Goal: Task Accomplishment & Management: Manage account settings

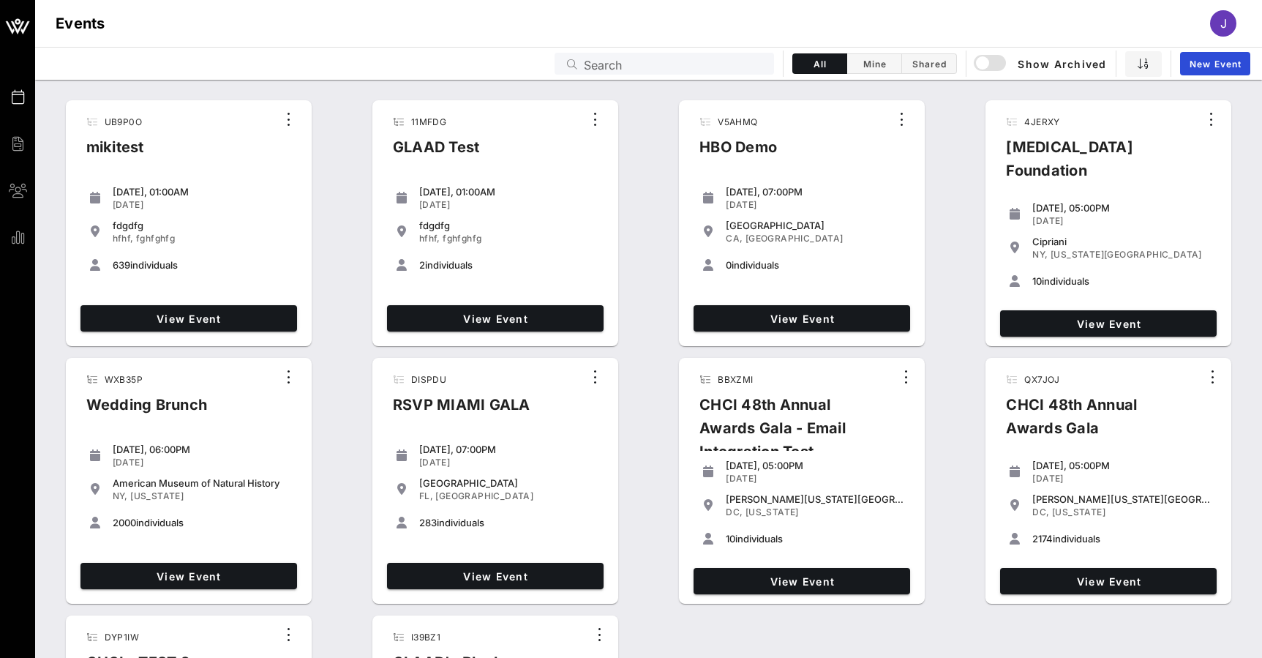
click at [640, 59] on input "Search" at bounding box center [674, 63] width 181 height 19
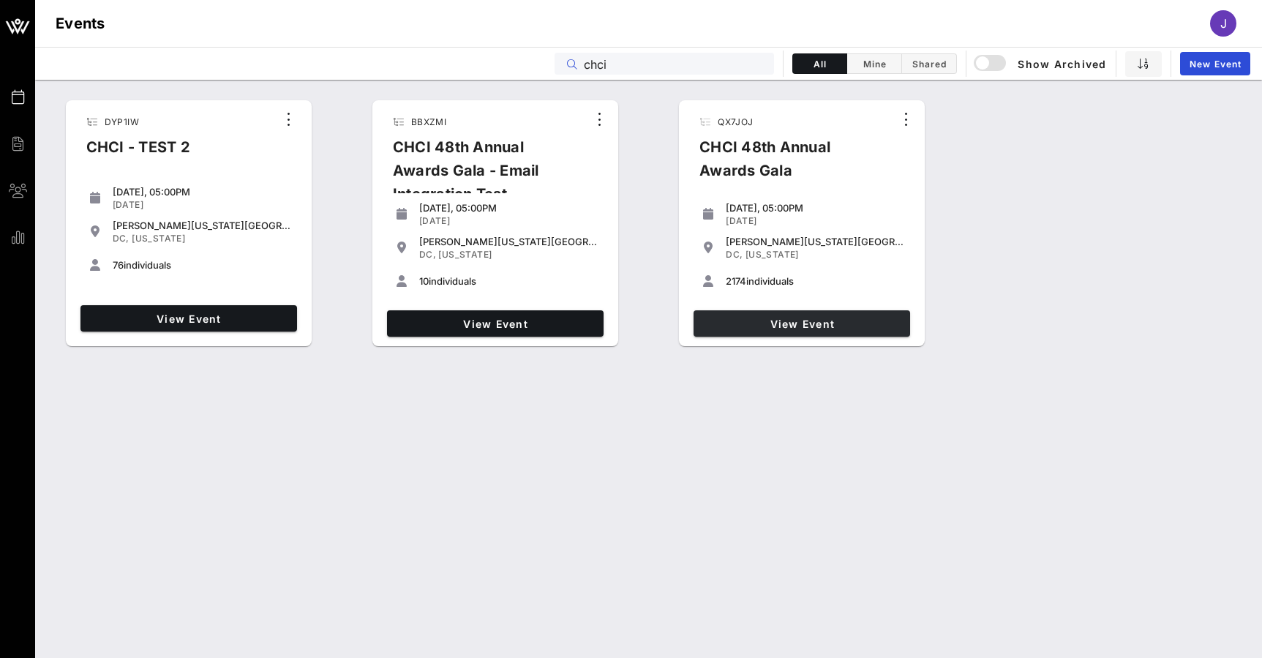
type input "chci"
click at [784, 318] on span "View Event" at bounding box center [802, 324] width 205 height 12
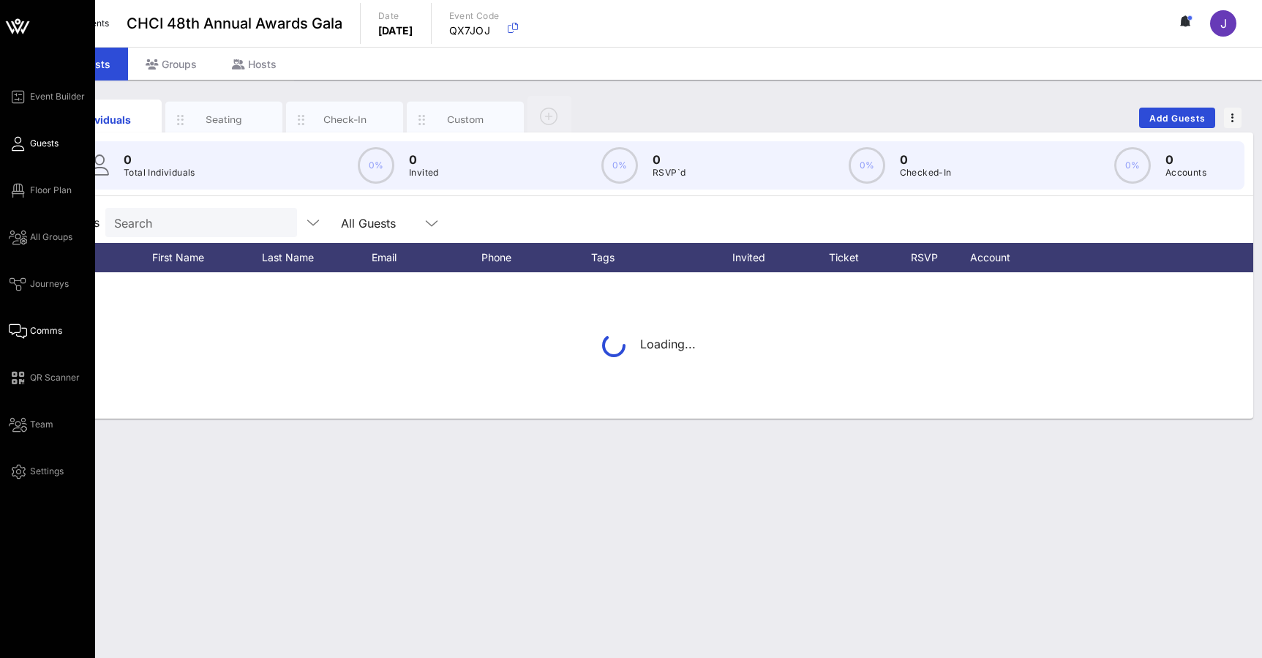
click at [25, 332] on icon at bounding box center [18, 331] width 18 height 2
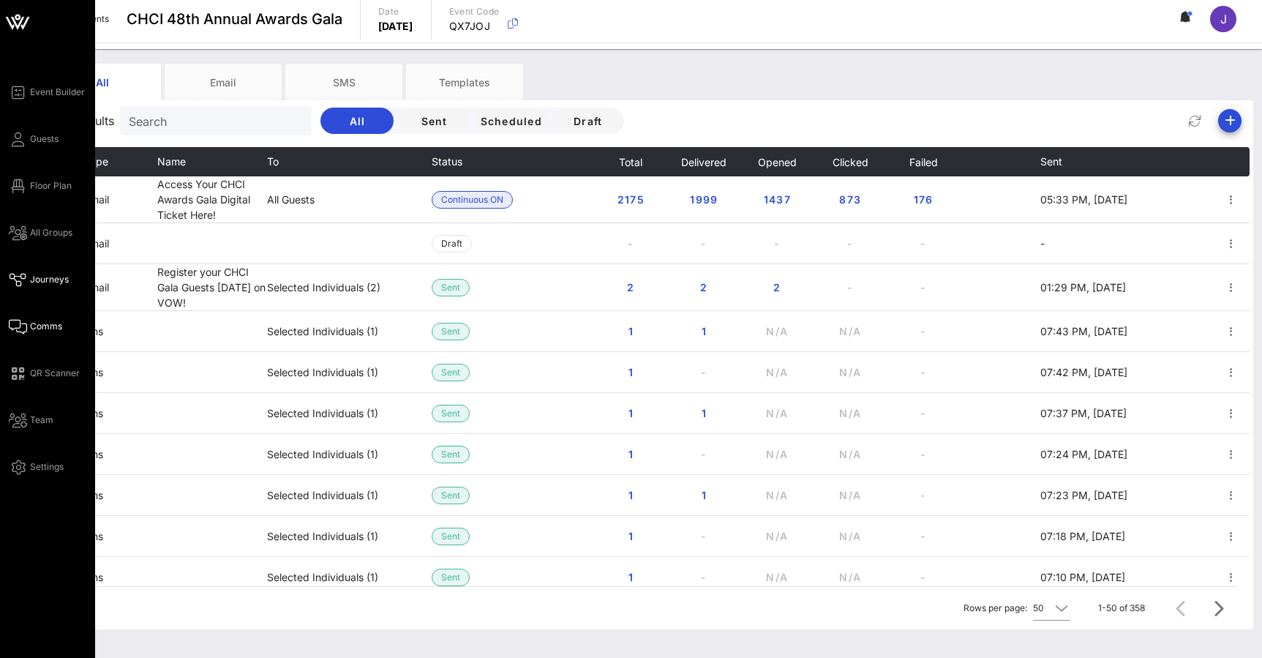
click at [18, 280] on icon at bounding box center [18, 280] width 18 height 2
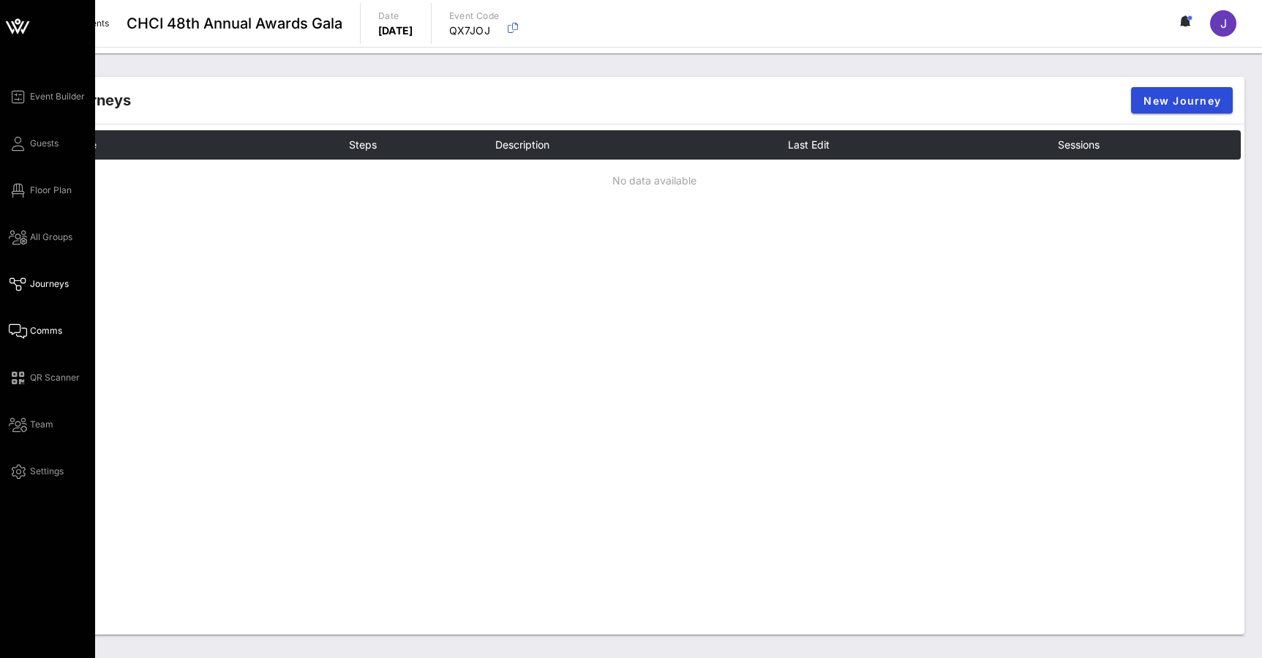
click at [36, 329] on span "Comms" at bounding box center [46, 330] width 32 height 13
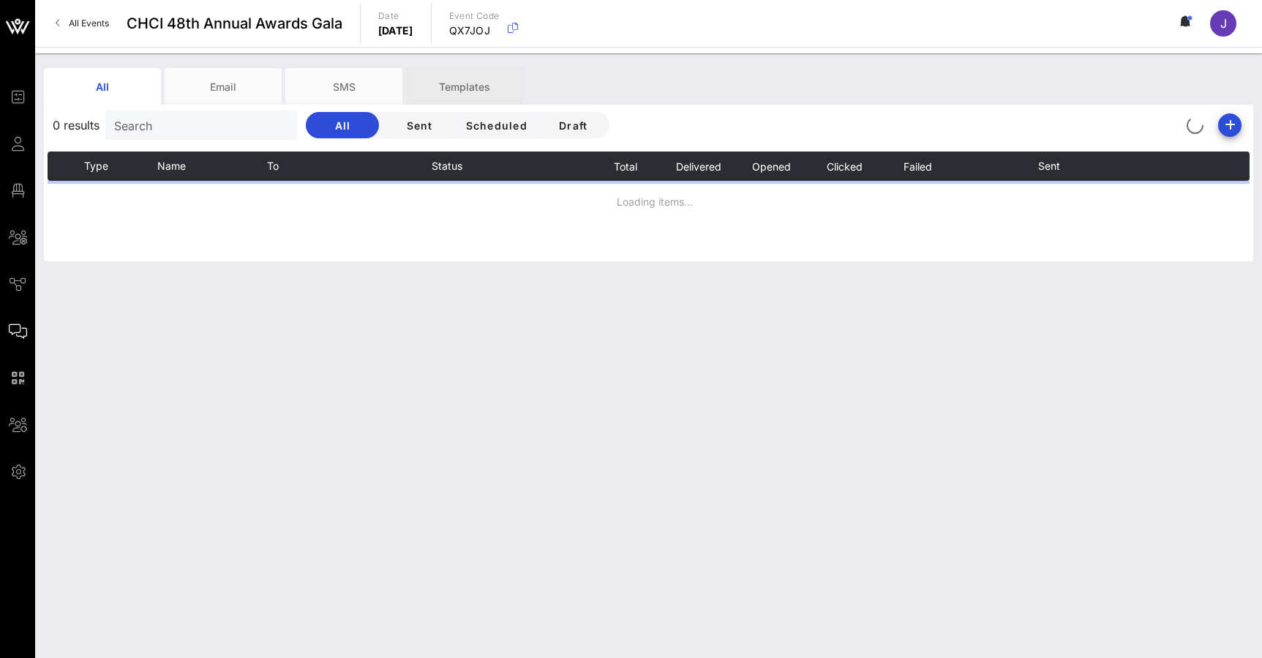
click at [455, 81] on div "Templates" at bounding box center [464, 86] width 117 height 37
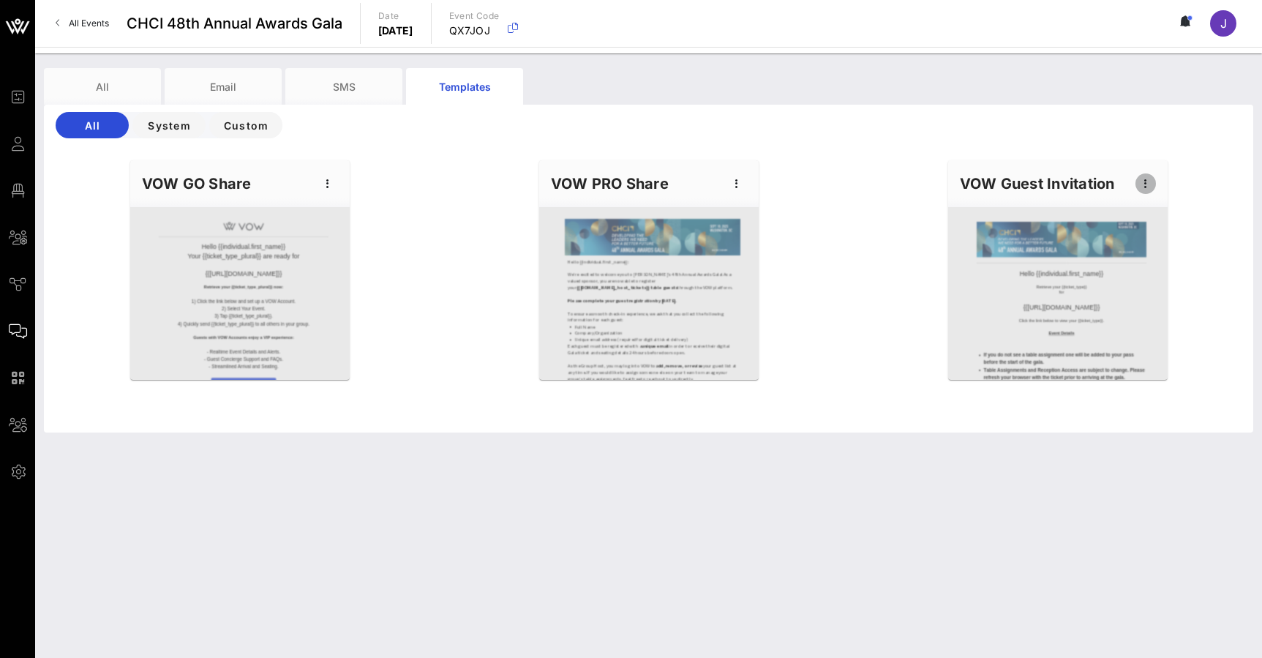
click at [1149, 184] on icon "button" at bounding box center [1146, 184] width 18 height 18
click at [1164, 208] on div "Edit" at bounding box center [1168, 209] width 37 height 12
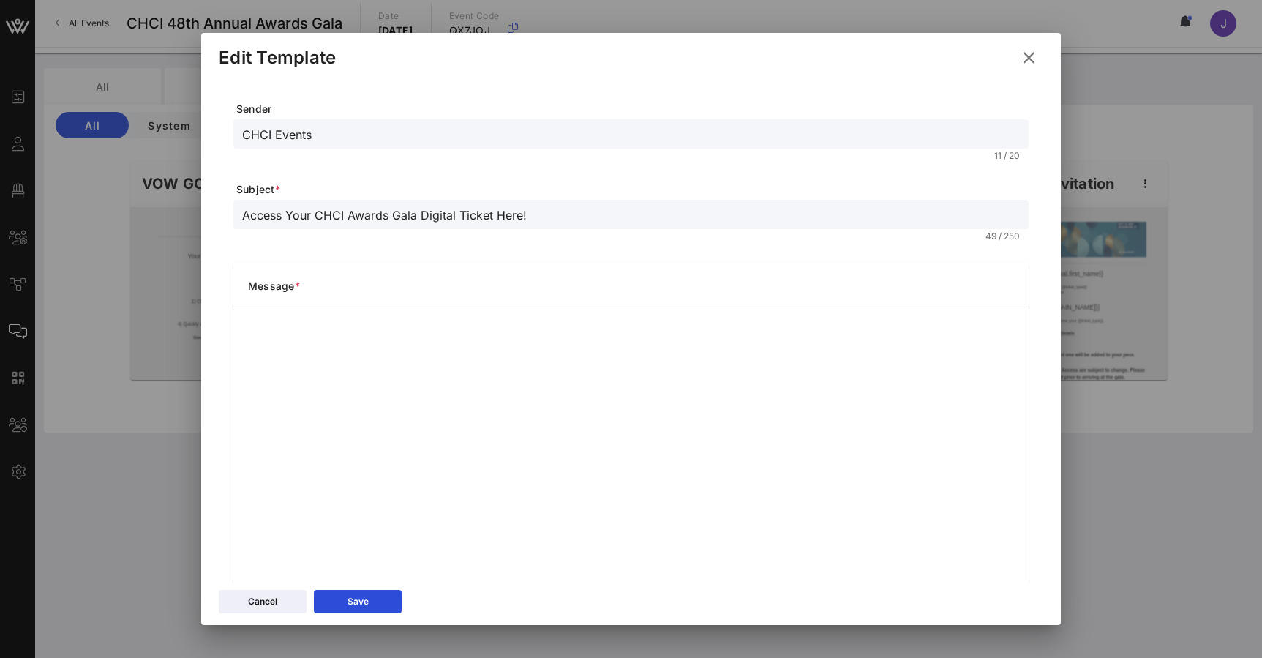
click at [1030, 57] on icon at bounding box center [1029, 58] width 26 height 26
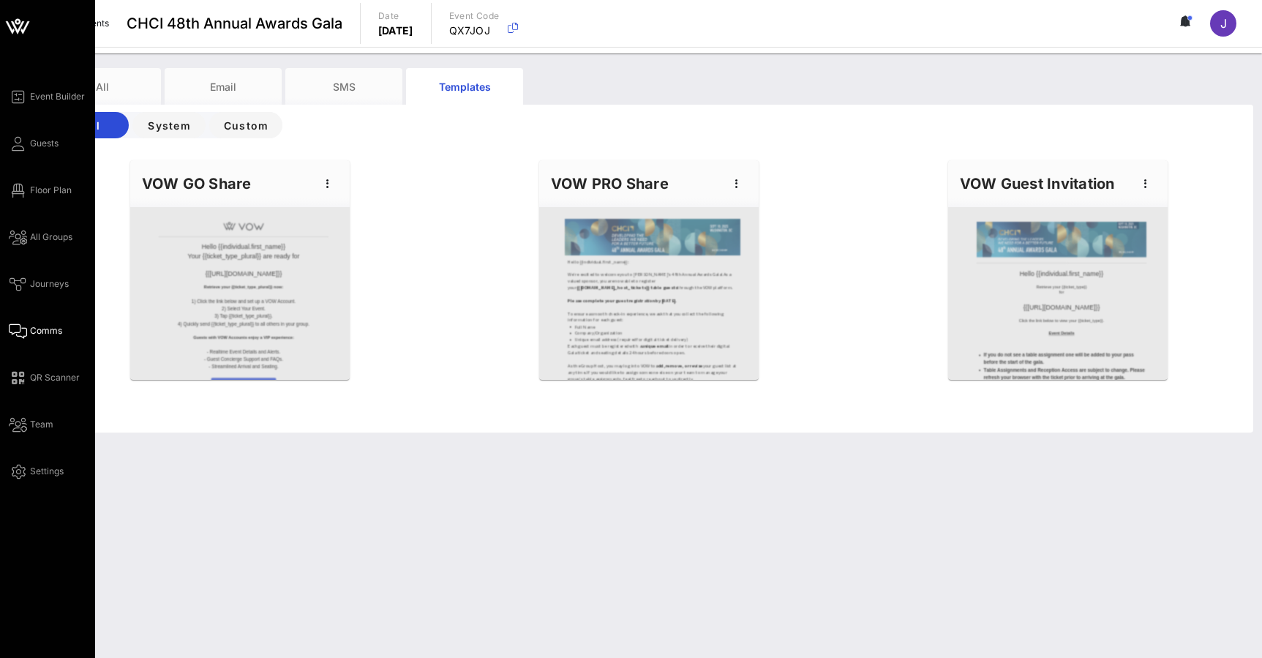
click at [8, 145] on div "Event Builder Guests Floor Plan All Groups Journeys Comms QR Scanner Team Setti…" at bounding box center [47, 329] width 95 height 658
click at [21, 145] on icon at bounding box center [18, 144] width 18 height 2
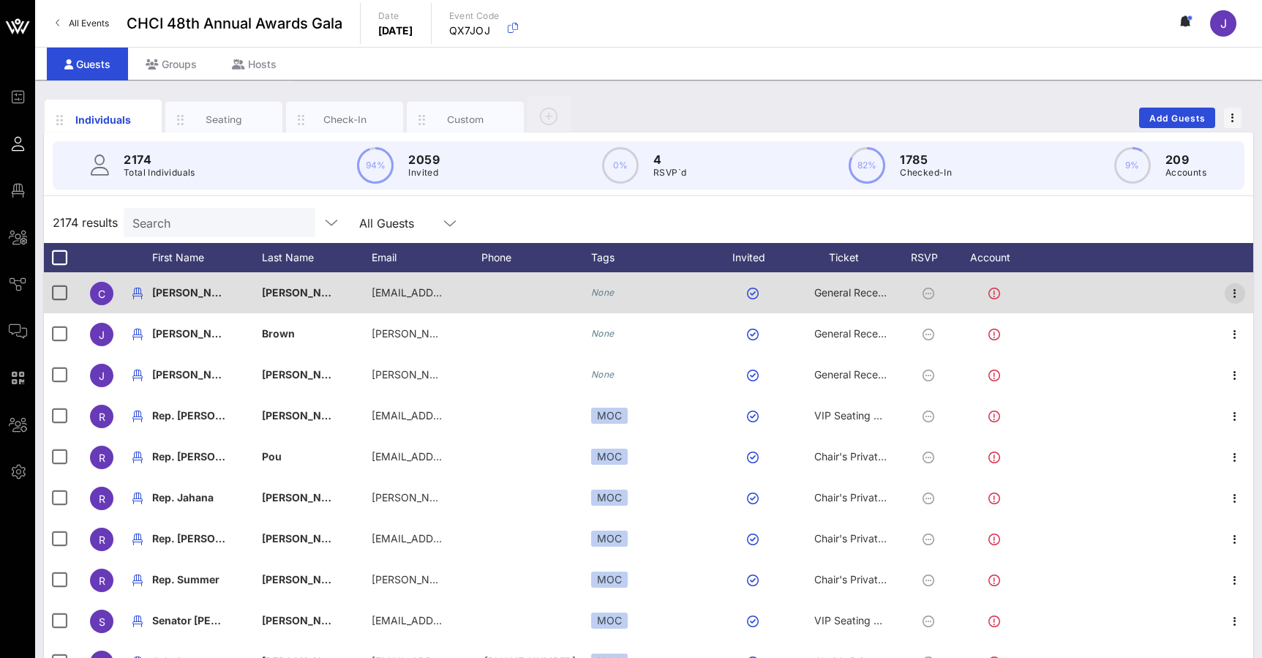
click at [1237, 296] on icon "button" at bounding box center [1236, 294] width 18 height 18
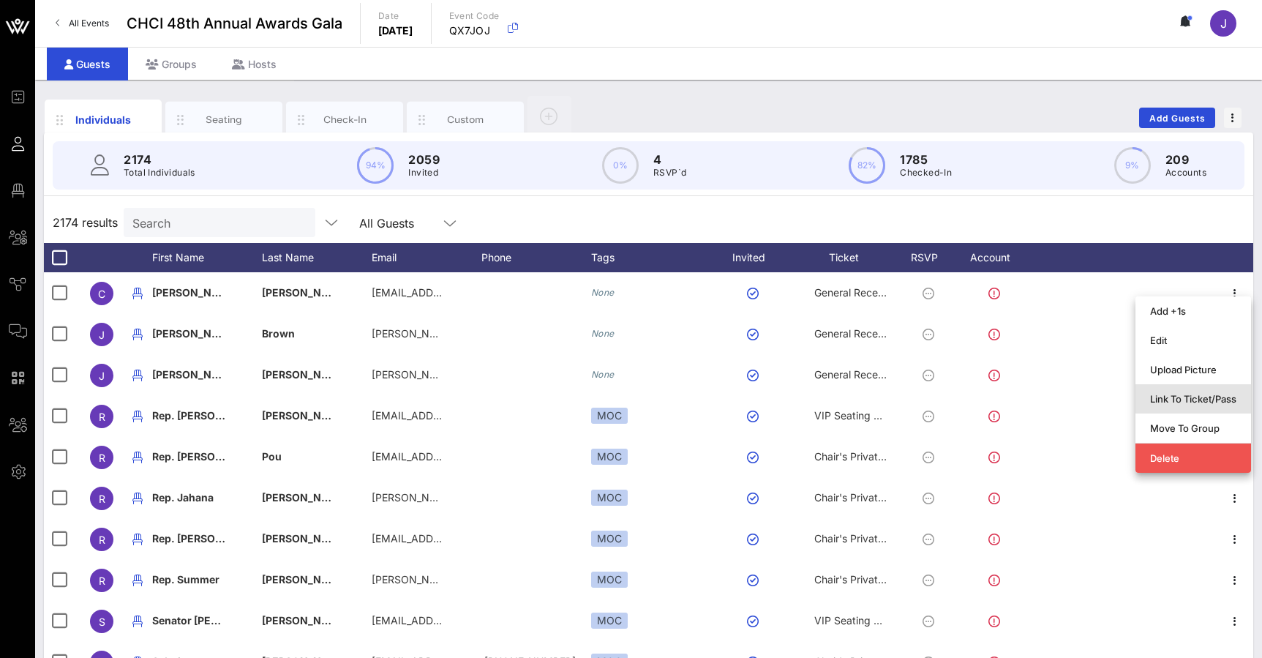
click at [1198, 403] on div "Link To Ticket/Pass" at bounding box center [1193, 399] width 86 height 12
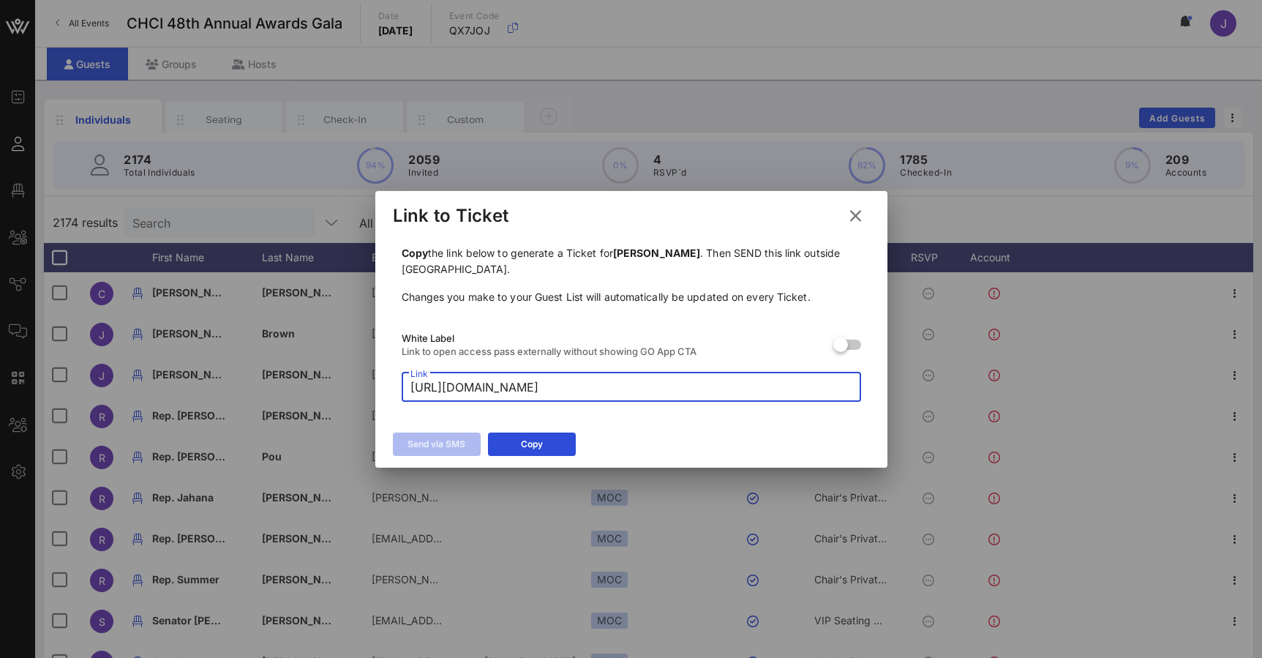
drag, startPoint x: 557, startPoint y: 387, endPoint x: 893, endPoint y: 382, distance: 335.9
click at [893, 382] on div "Event Builder Guests Floor Plan All Groups Journeys Comms QR Scanner Team Setti…" at bounding box center [631, 363] width 1262 height 726
click at [800, 392] on input "[URL][DOMAIN_NAME]" at bounding box center [632, 386] width 442 height 23
click at [826, 387] on input "[URL][DOMAIN_NAME]" at bounding box center [632, 386] width 442 height 23
click at [643, 389] on input "[URL][DOMAIN_NAME]" at bounding box center [632, 386] width 442 height 23
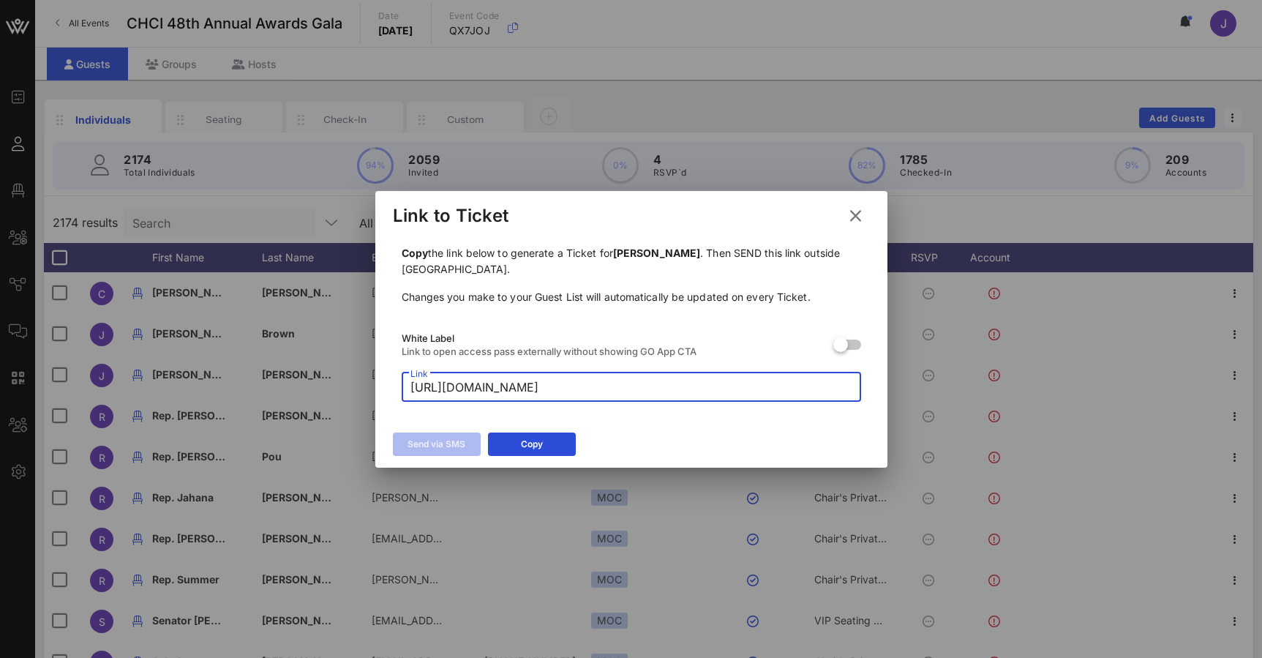
click at [523, 386] on input "[URL][DOMAIN_NAME]" at bounding box center [632, 386] width 442 height 23
drag, startPoint x: 523, startPoint y: 386, endPoint x: 394, endPoint y: 391, distance: 128.9
click at [394, 391] on div "Copy the link below to generate a Ticket for [PERSON_NAME] . Then SEND this lin…" at bounding box center [631, 323] width 477 height 174
click at [667, 389] on input "[URL][DOMAIN_NAME]" at bounding box center [632, 386] width 442 height 23
click at [854, 217] on icon at bounding box center [856, 216] width 20 height 18
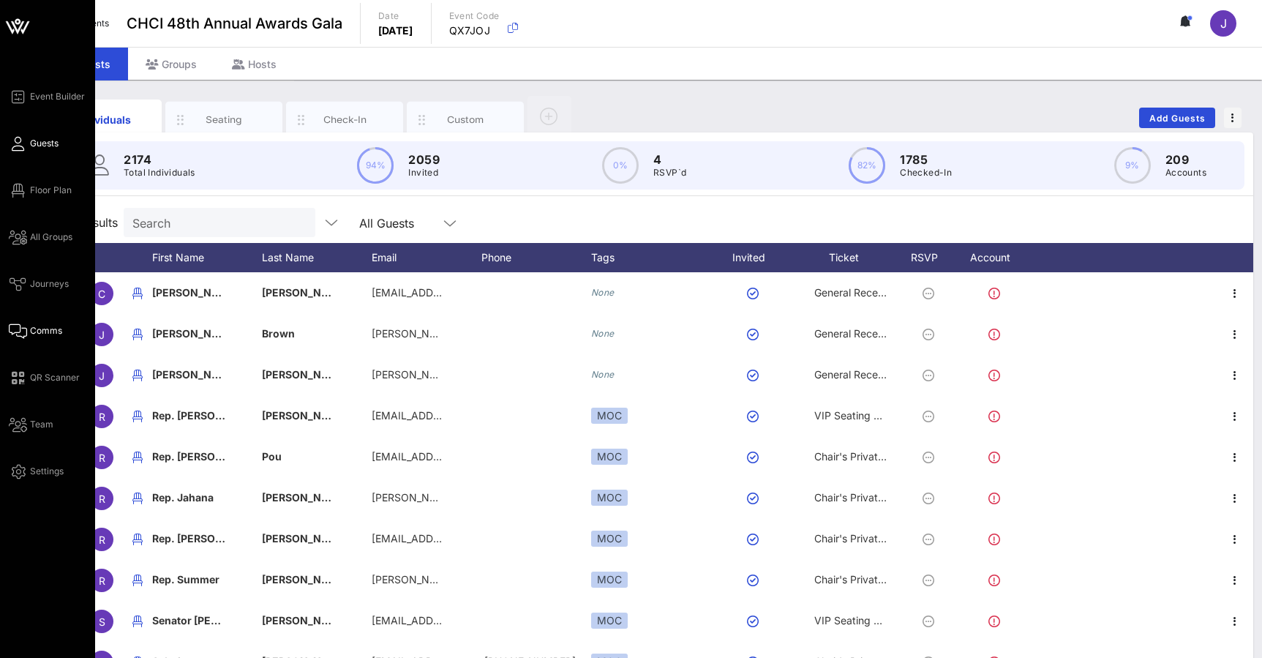
click at [39, 326] on span "Comms" at bounding box center [46, 330] width 32 height 13
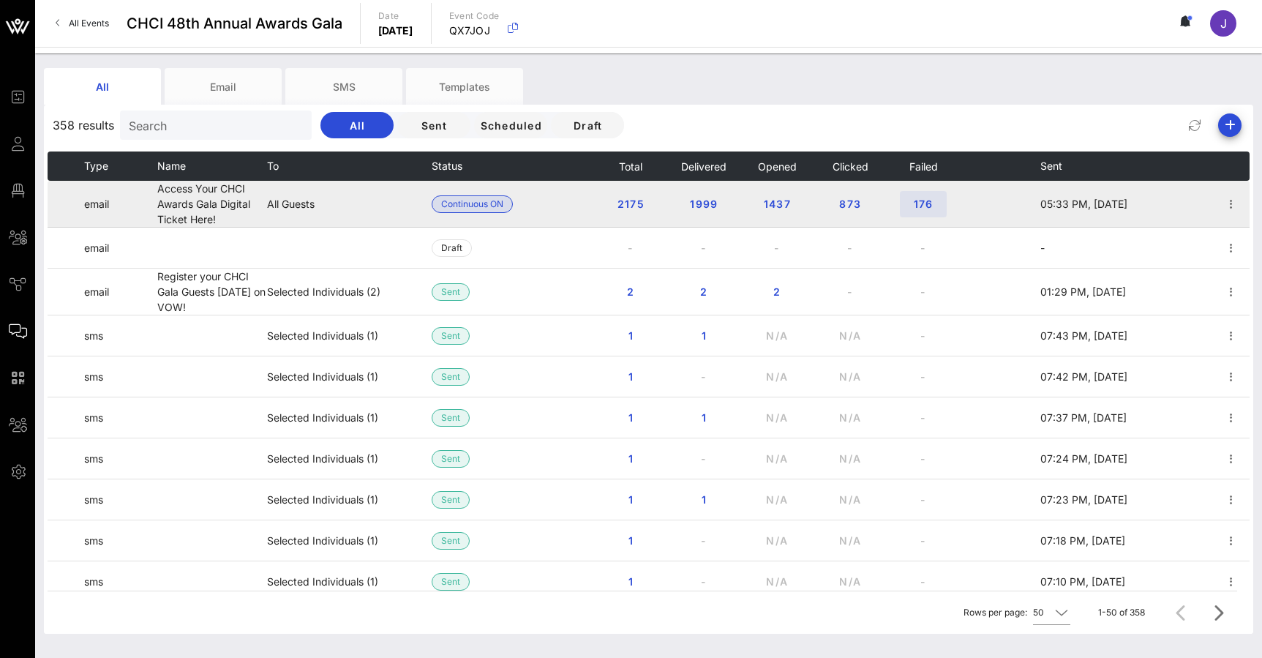
click at [928, 199] on span "176" at bounding box center [923, 204] width 23 height 12
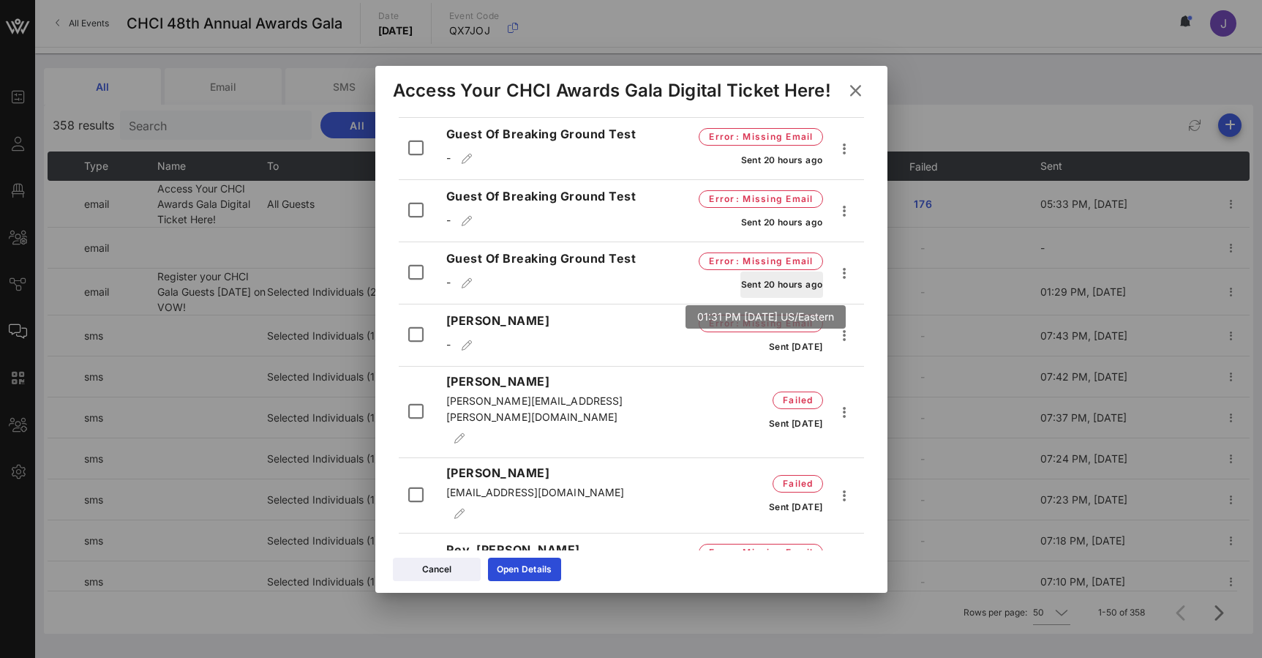
scroll to position [571, 0]
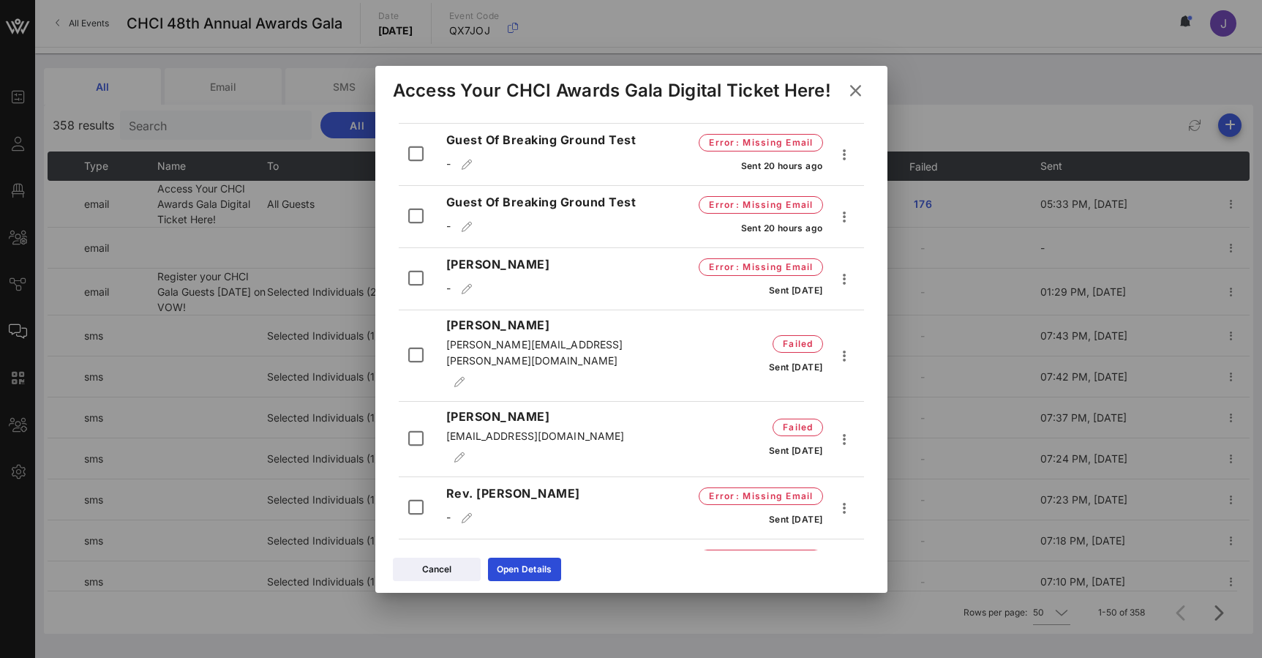
click at [569, 351] on span "[PERSON_NAME][EMAIL_ADDRESS][PERSON_NAME][DOMAIN_NAME]" at bounding box center [534, 352] width 177 height 29
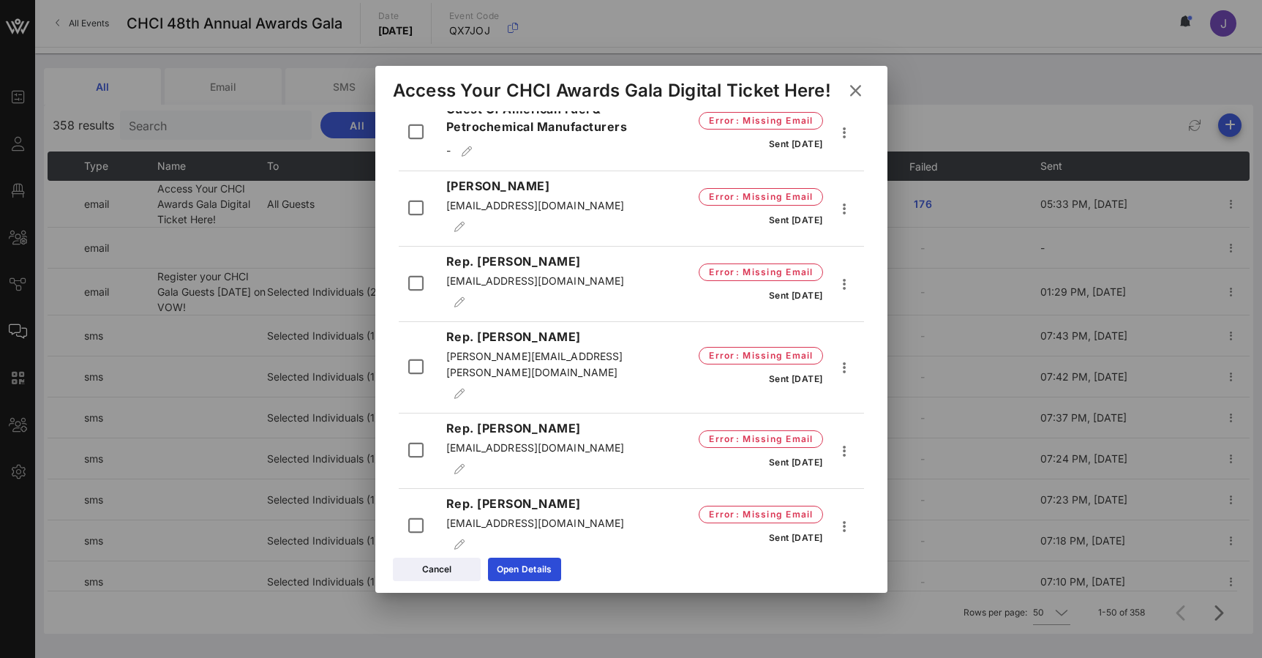
scroll to position [7577, 0]
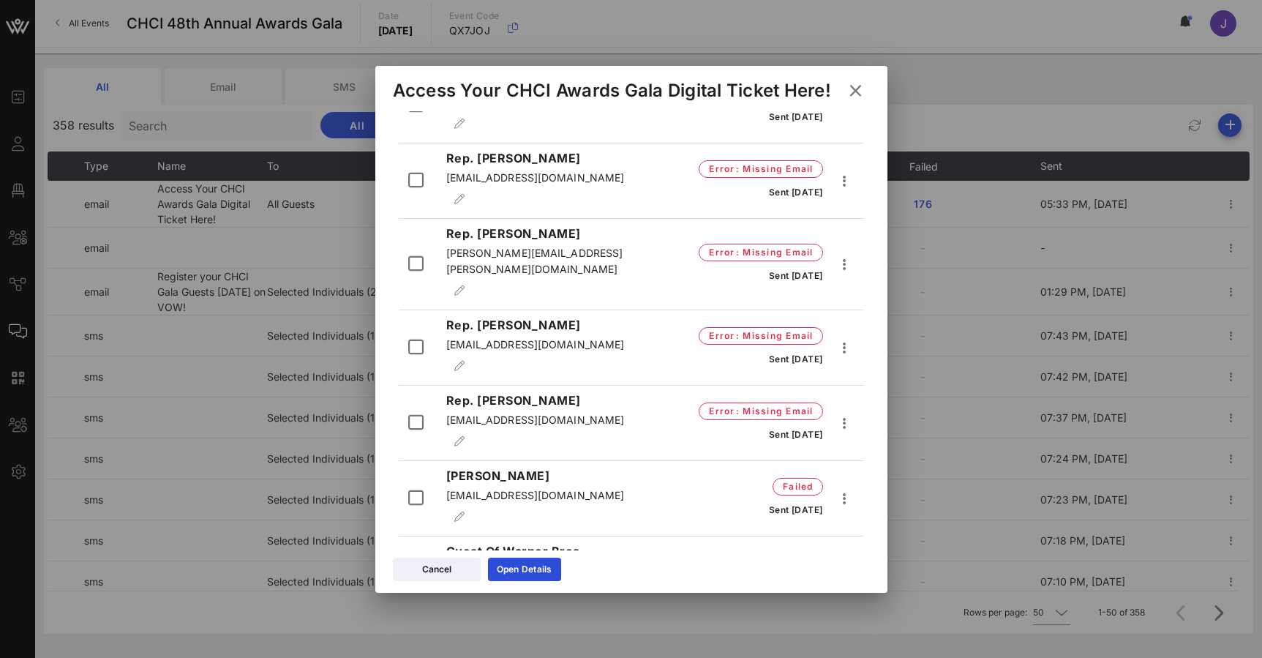
click at [858, 90] on icon at bounding box center [856, 91] width 20 height 18
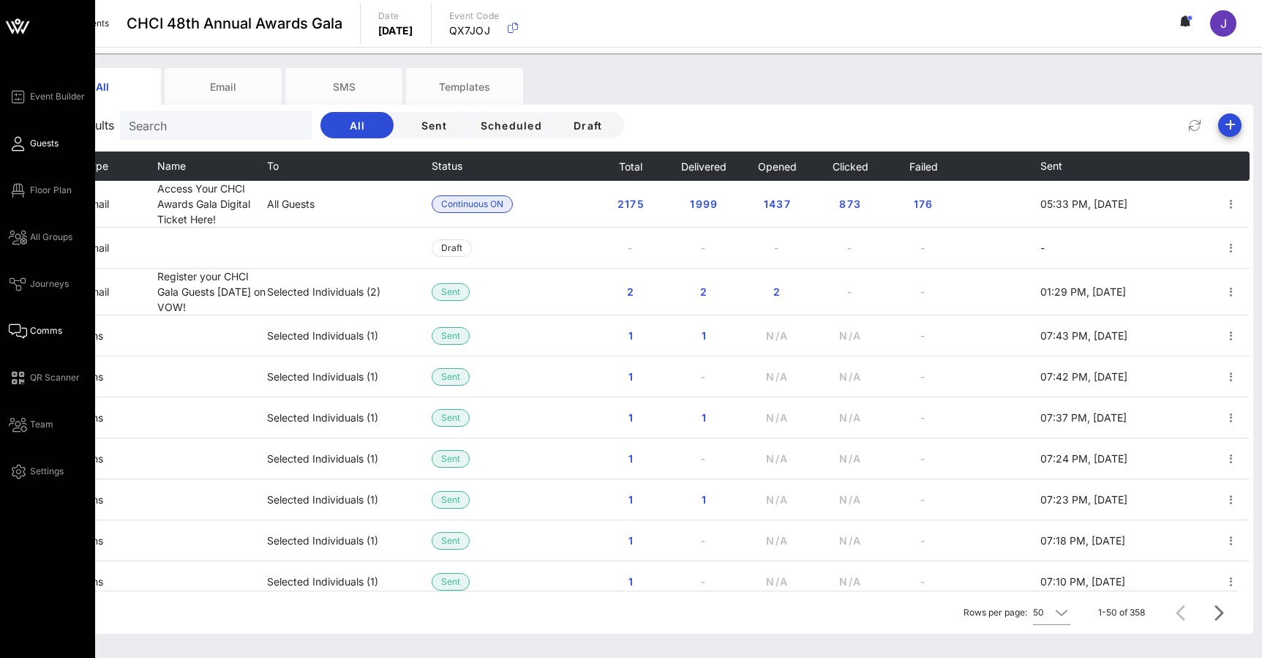
click at [24, 143] on icon at bounding box center [18, 144] width 18 height 2
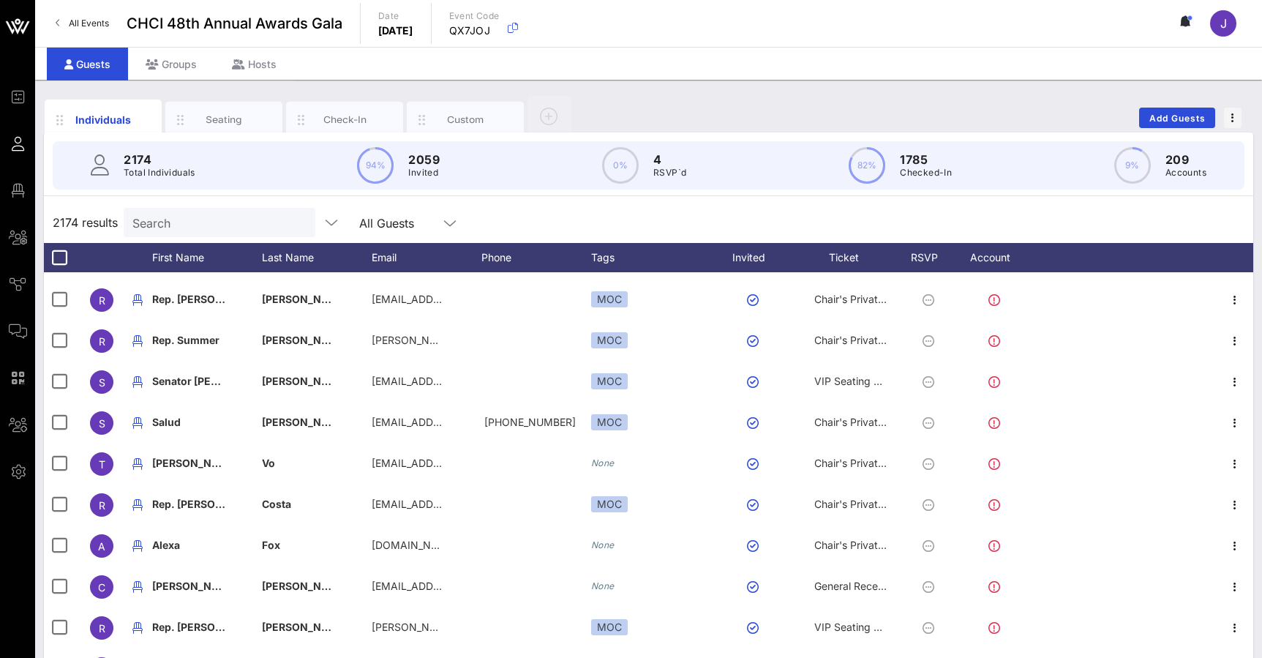
scroll to position [257, 0]
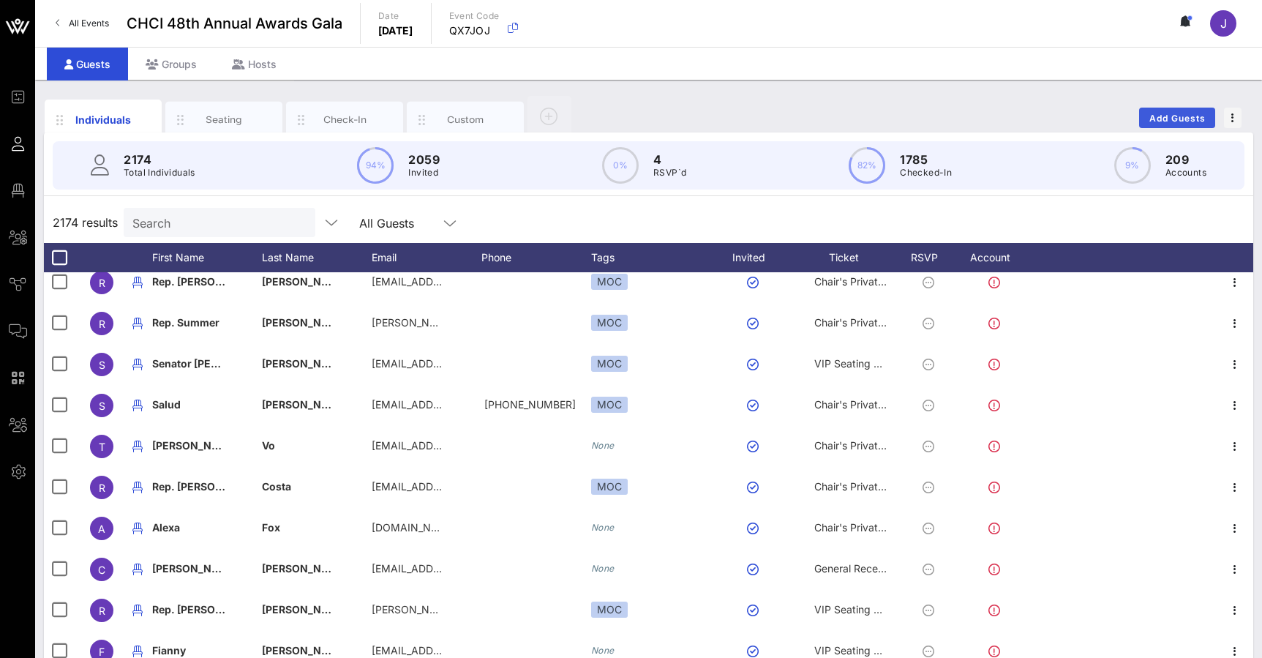
click at [1167, 116] on span "Add Guests" at bounding box center [1178, 118] width 58 height 11
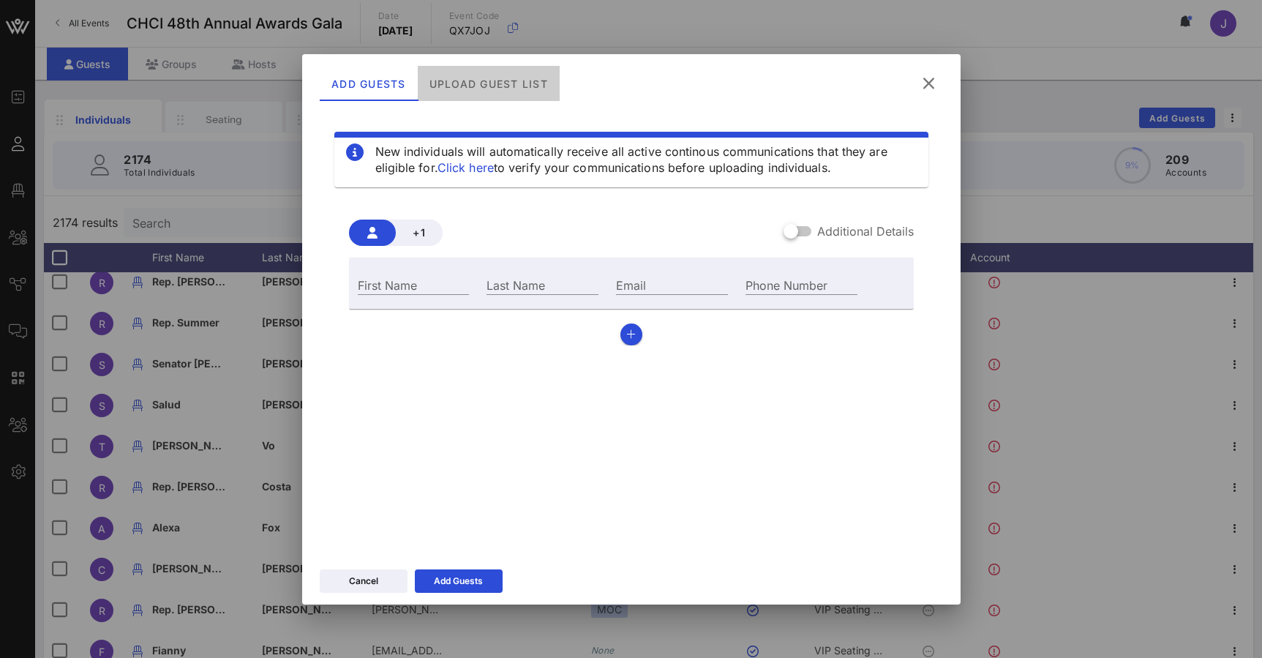
click at [521, 82] on div "Upload Guest List" at bounding box center [488, 83] width 142 height 35
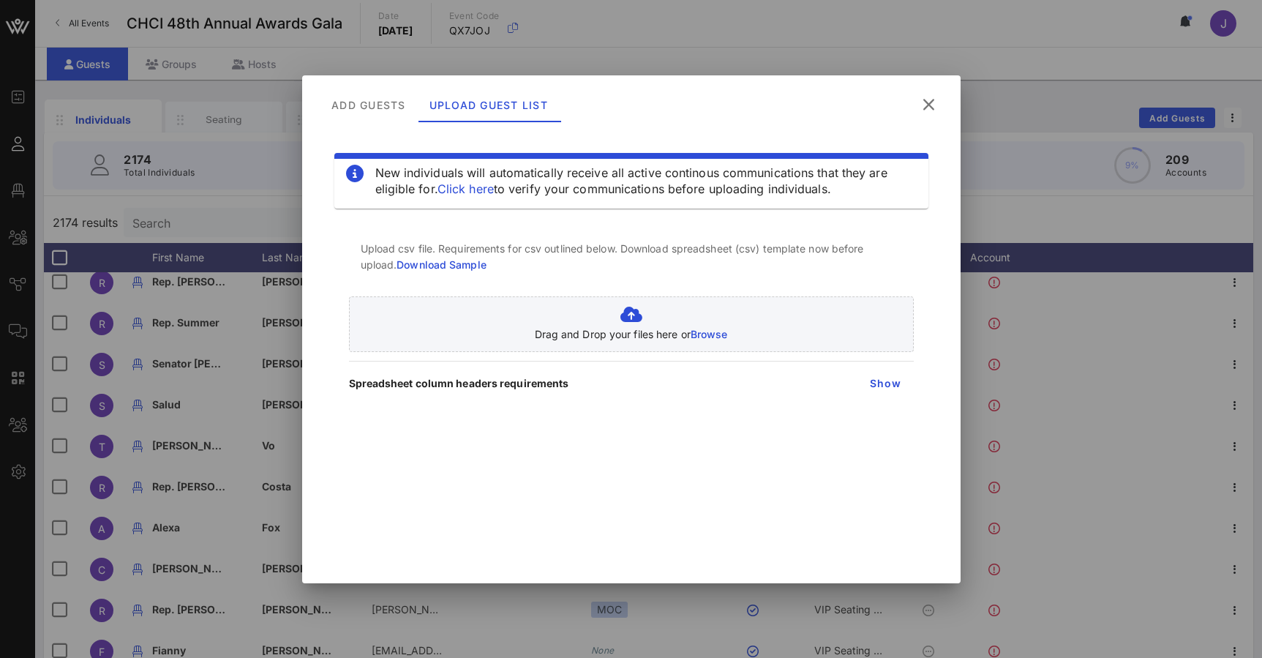
click at [925, 101] on icon at bounding box center [929, 105] width 20 height 18
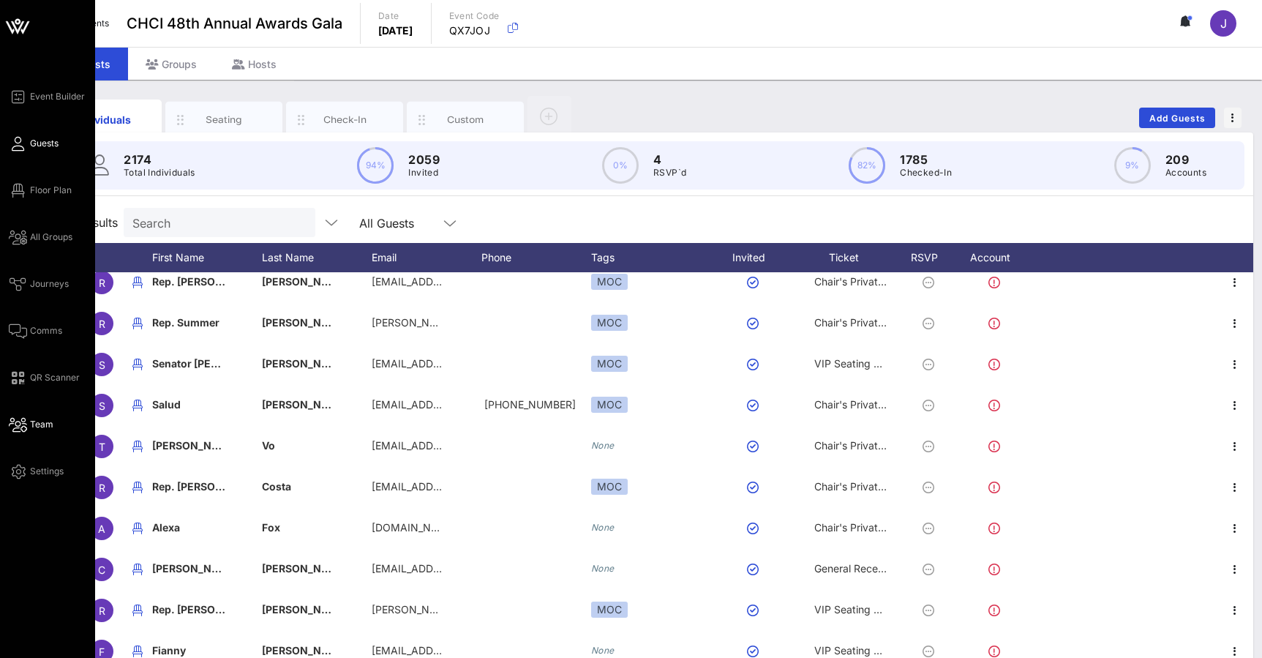
click at [32, 423] on span "Team" at bounding box center [41, 424] width 23 height 13
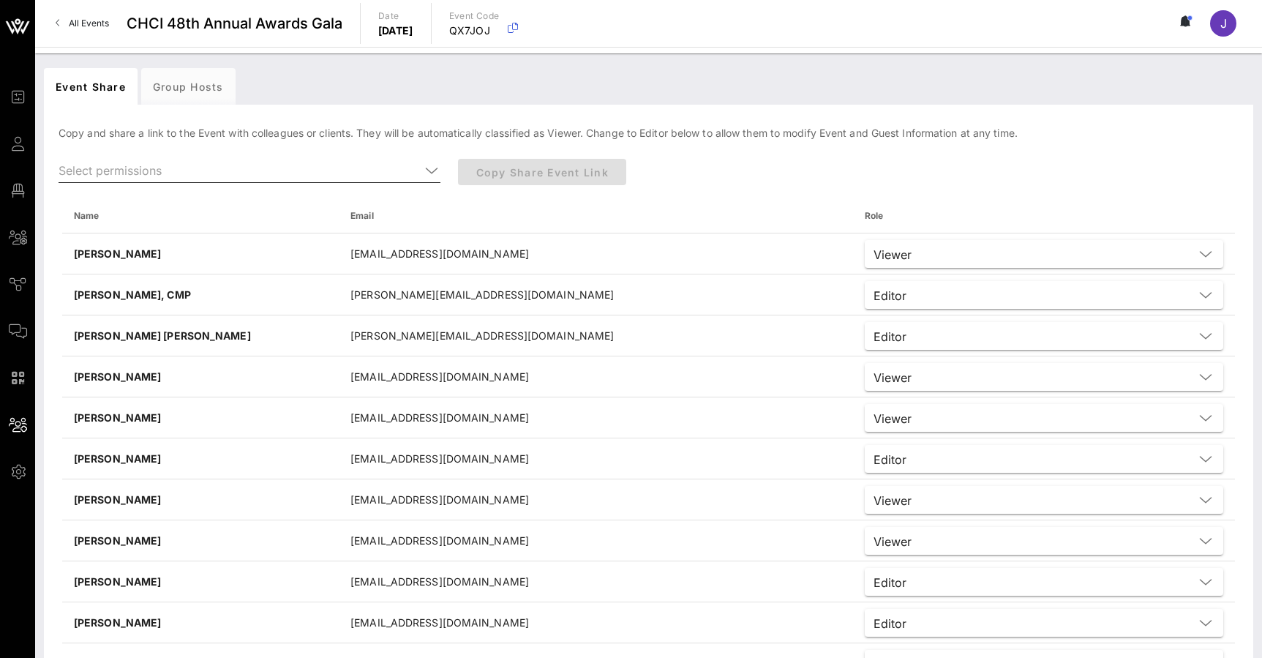
click at [392, 164] on input "text" at bounding box center [240, 170] width 362 height 23
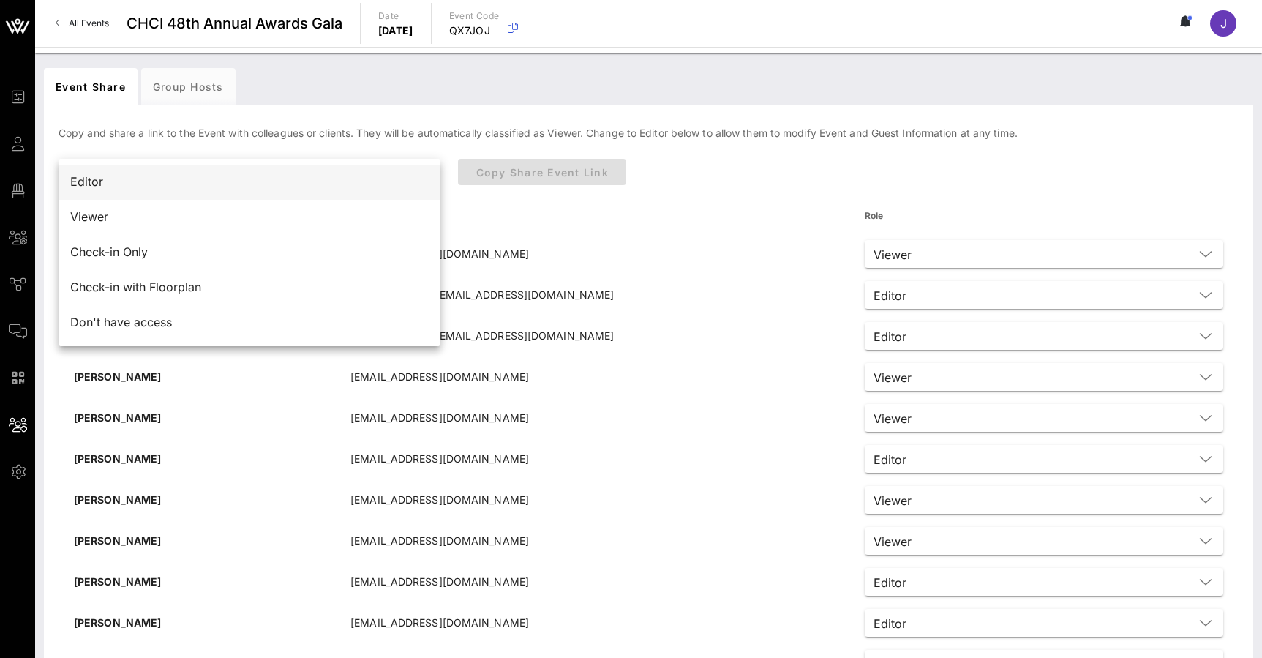
click at [367, 182] on div "Editor" at bounding box center [249, 182] width 359 height 14
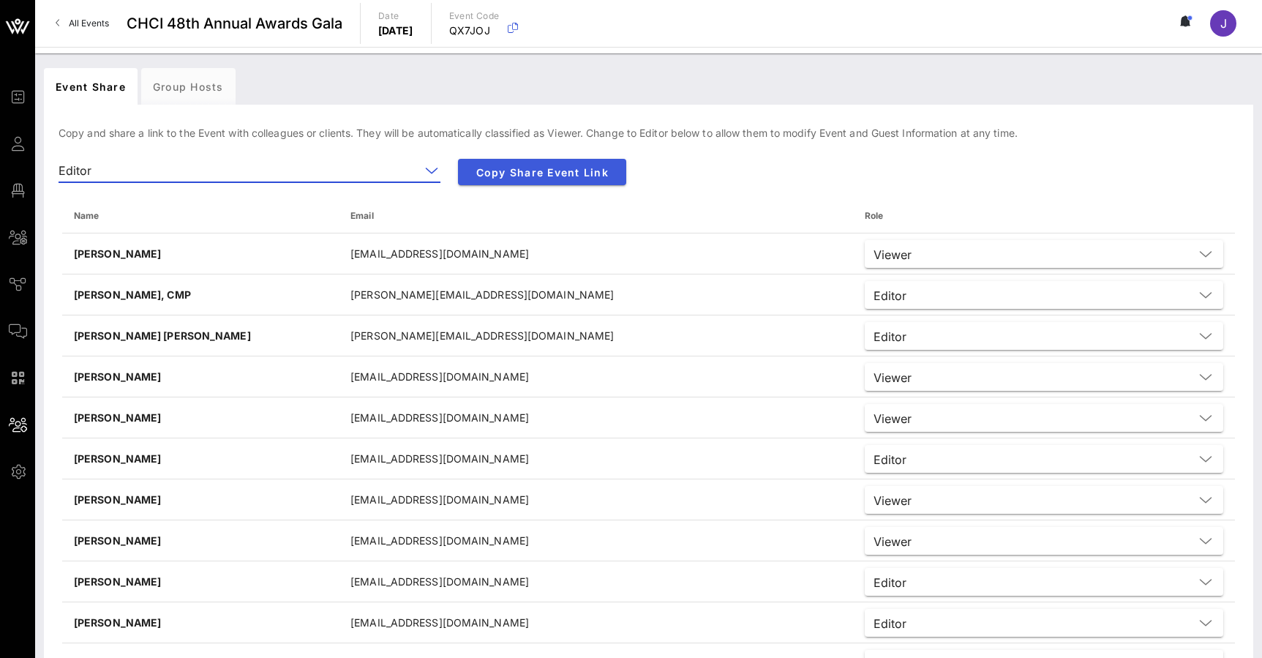
click at [558, 169] on span "Copy Share Event Link" at bounding box center [542, 172] width 145 height 12
click at [102, 22] on span "All Events" at bounding box center [89, 23] width 40 height 11
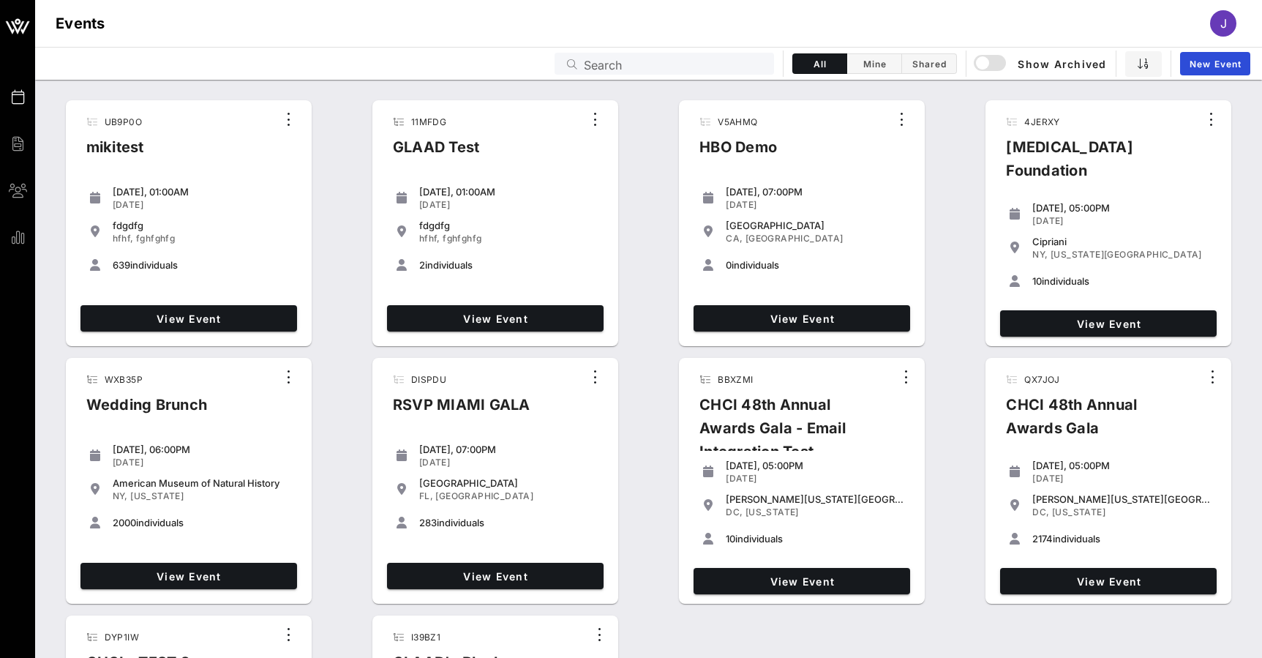
click at [744, 58] on input "Search" at bounding box center [674, 63] width 181 height 19
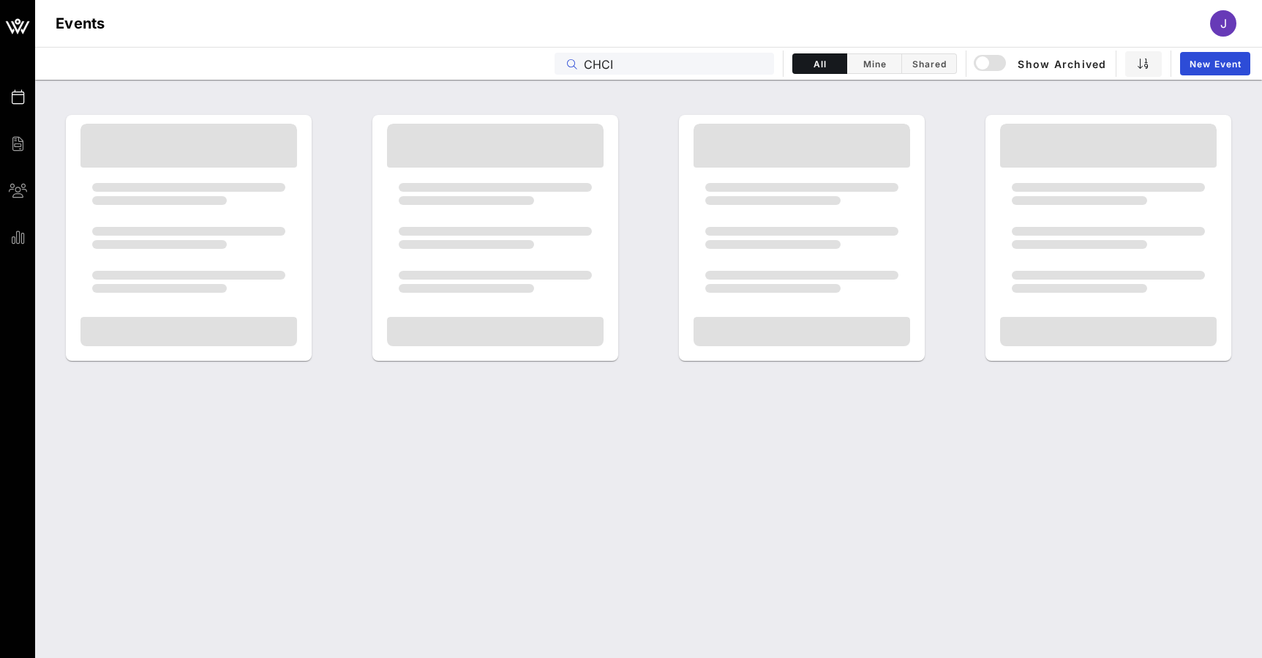
type input "CHCI"
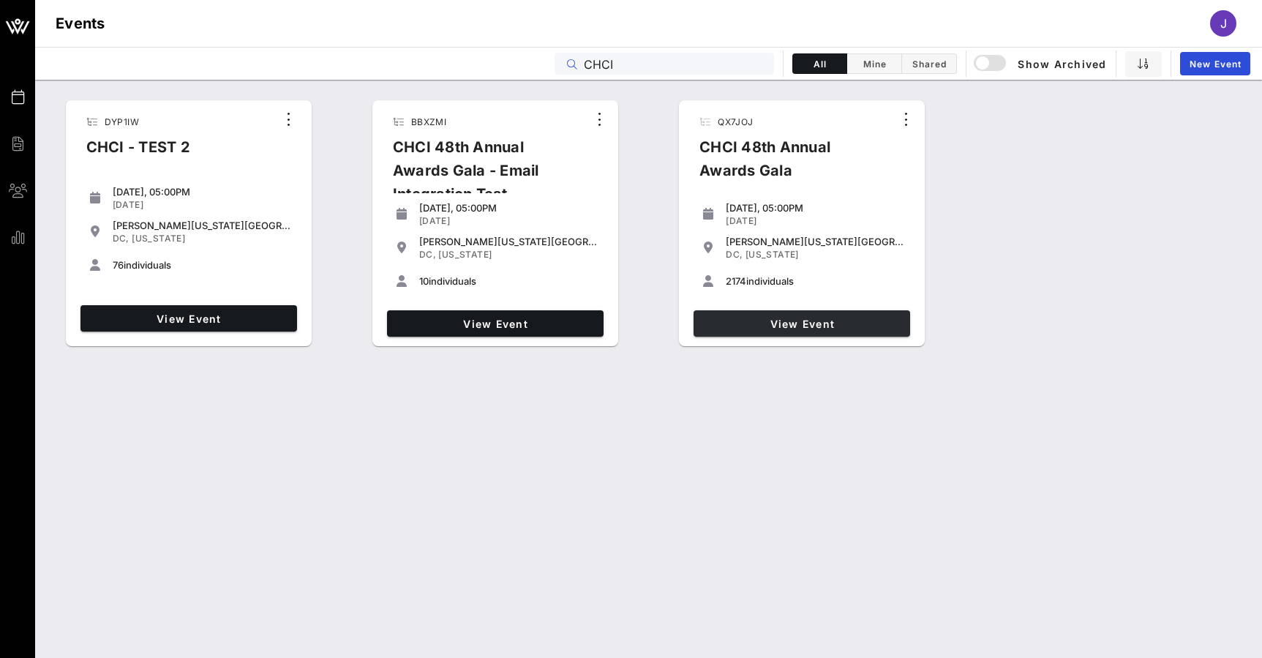
click at [806, 326] on span "View Event" at bounding box center [802, 324] width 205 height 12
